Goal: Information Seeking & Learning: Learn about a topic

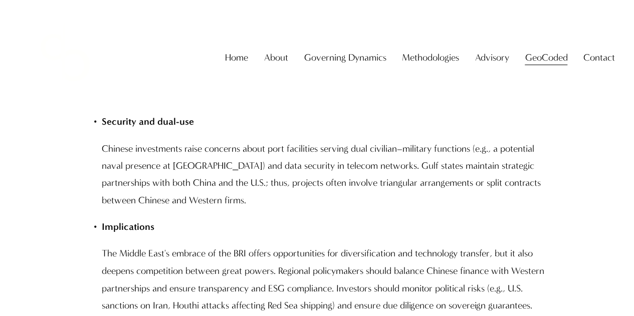
scroll to position [8272, 0]
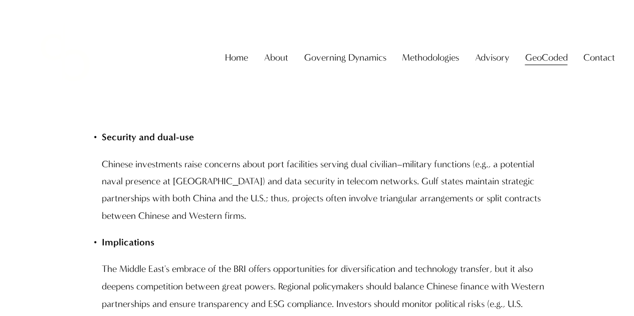
drag, startPoint x: 82, startPoint y: 155, endPoint x: 199, endPoint y: 167, distance: 117.5
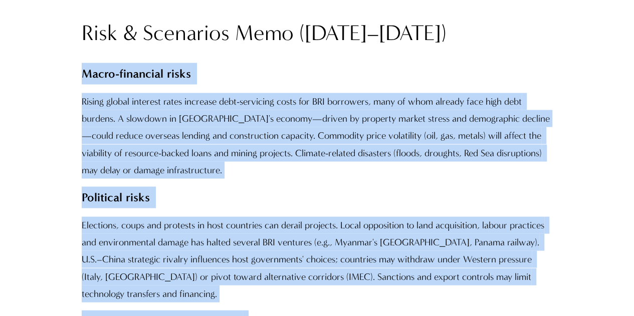
scroll to position [8673, 0]
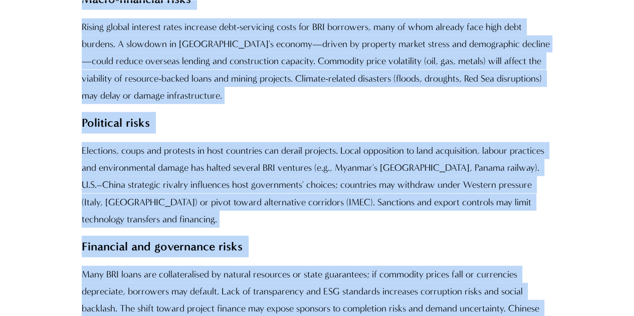
drag, startPoint x: 84, startPoint y: 150, endPoint x: 547, endPoint y: 167, distance: 463.5
copy div "Lorem-ipsumdolo sitam Consec adipis elitsedd eiusm temporin utla-etdolorem aliq…"
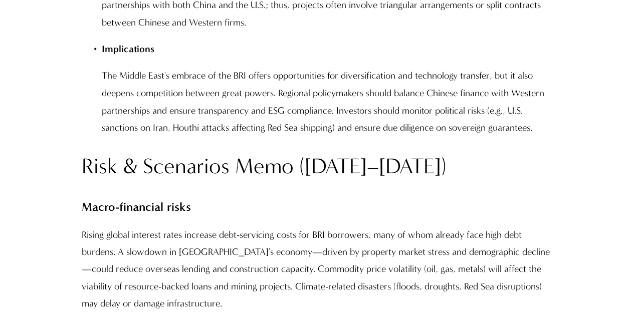
scroll to position [8522, 0]
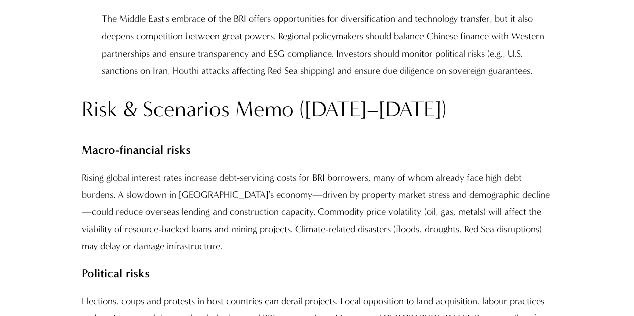
drag, startPoint x: 82, startPoint y: 147, endPoint x: 249, endPoint y: 154, distance: 166.6
copy p "Financial and governance risks"
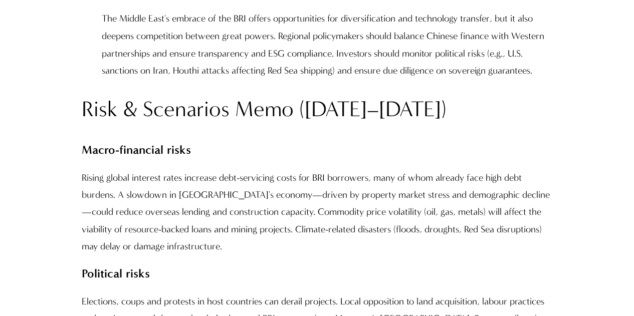
copy strong "Technology risks"
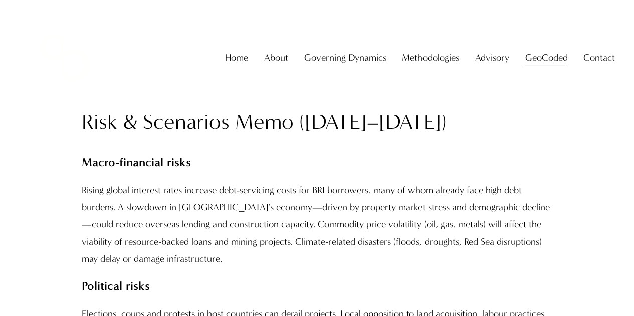
scroll to position [8472, 0]
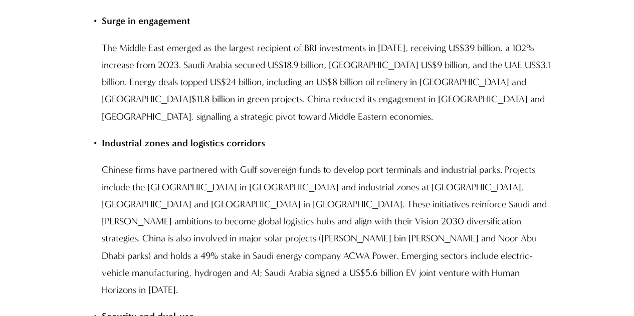
scroll to position [4144, 0]
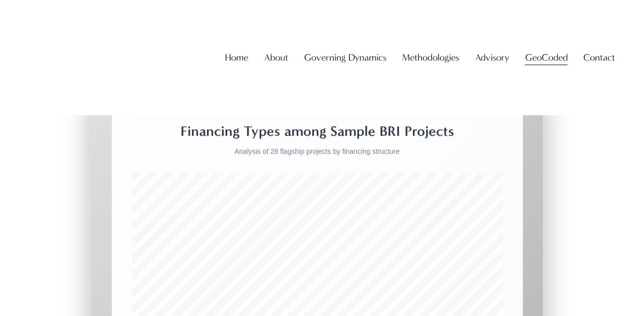
drag, startPoint x: 632, startPoint y: 43, endPoint x: 632, endPoint y: 32, distance: 11.5
click at [632, 35] on div "Skip to Content Home About About The Firm" at bounding box center [317, 57] width 634 height 115
click at [632, 29] on div "Skip to Content Home About About The Firm" at bounding box center [317, 57] width 634 height 115
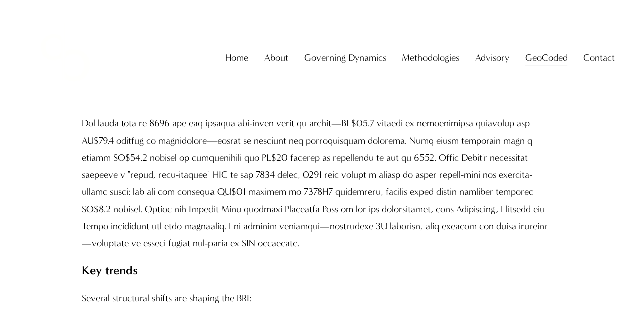
scroll to position [952, 0]
